Goal: Information Seeking & Learning: Learn about a topic

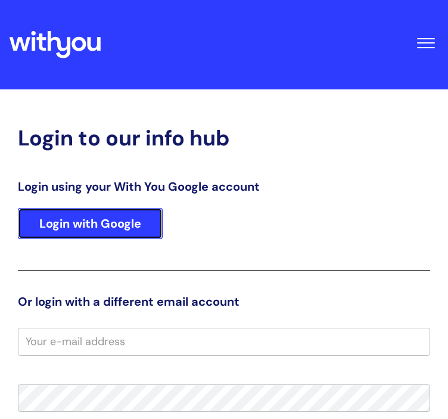
click at [131, 228] on link "Login with Google" at bounding box center [90, 223] width 145 height 31
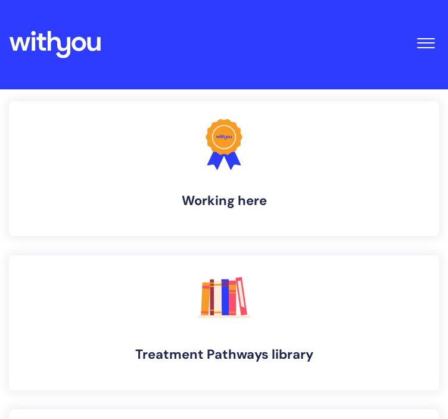
click at [413, 46] on button "Toggle Navigation" at bounding box center [425, 39] width 27 height 37
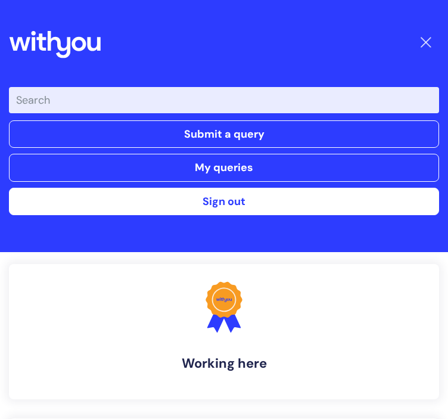
click at [303, 110] on input "Enter your search term here..." at bounding box center [224, 100] width 430 height 26
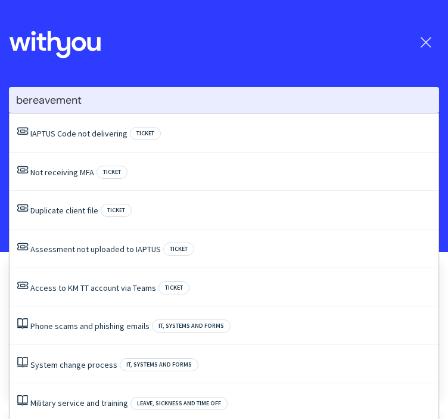
type input "bereavement"
click button "Search" at bounding box center [0, 0] width 0 height 0
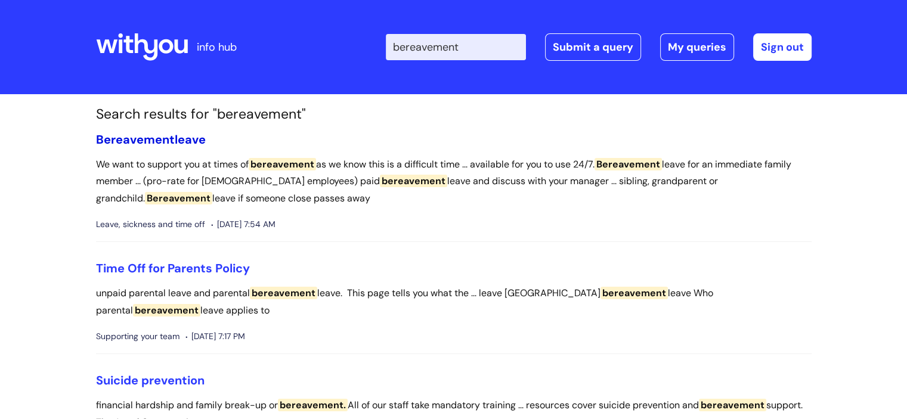
click at [161, 139] on span "Bereavement" at bounding box center [135, 139] width 79 height 15
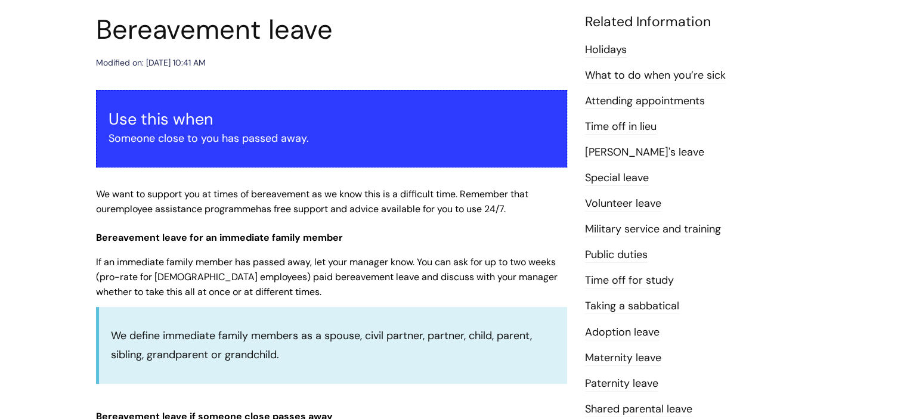
scroll to position [136, 0]
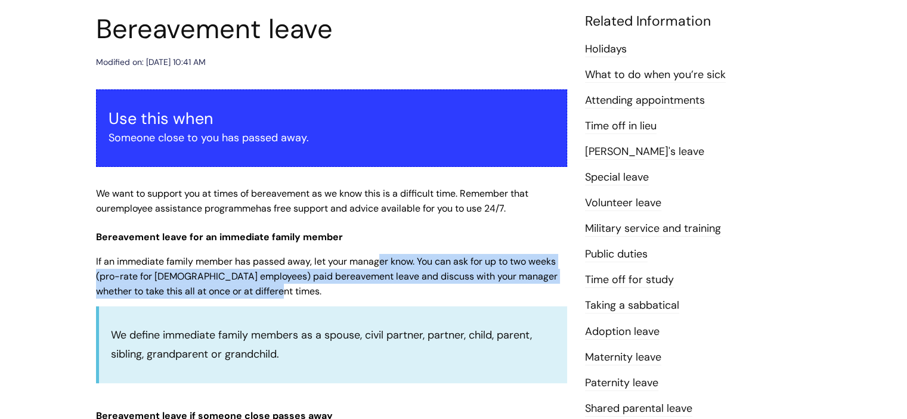
drag, startPoint x: 321, startPoint y: 297, endPoint x: 379, endPoint y: 269, distance: 65.0
click at [379, 269] on p "If an immediate family member has passed away, let your manager know. You can a…" at bounding box center [331, 276] width 471 height 44
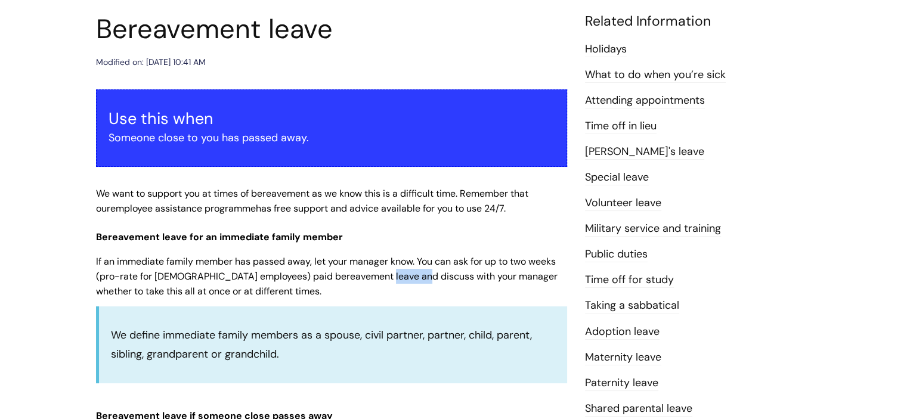
drag, startPoint x: 379, startPoint y: 269, endPoint x: 384, endPoint y: 284, distance: 15.8
click at [384, 284] on p "If an immediate family member has passed away, let your manager know. You can a…" at bounding box center [331, 276] width 471 height 44
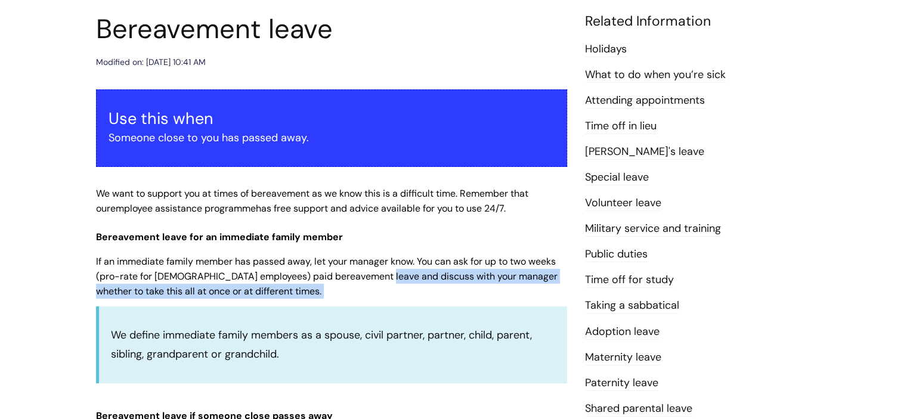
click at [384, 284] on p "If an immediate family member has passed away, let your manager know. You can a…" at bounding box center [331, 276] width 471 height 44
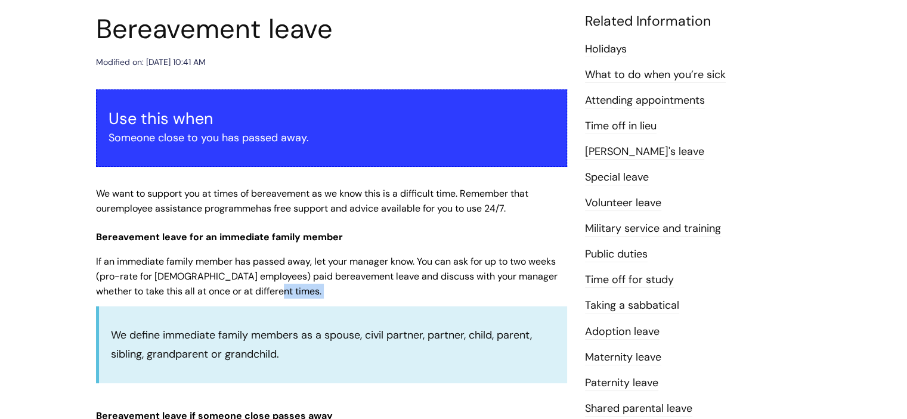
drag, startPoint x: 384, startPoint y: 284, endPoint x: 396, endPoint y: 295, distance: 16.0
click at [396, 295] on p "If an immediate family member has passed away, let your manager know. You can a…" at bounding box center [331, 276] width 471 height 44
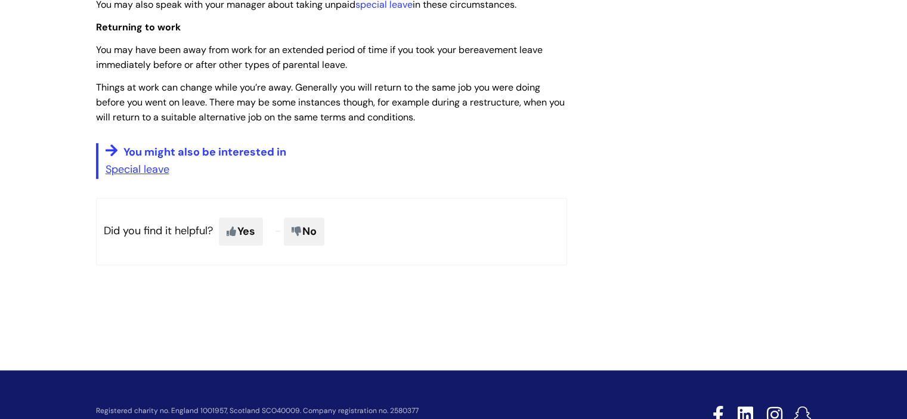
scroll to position [1113, 0]
